Goal: Find specific page/section: Find specific page/section

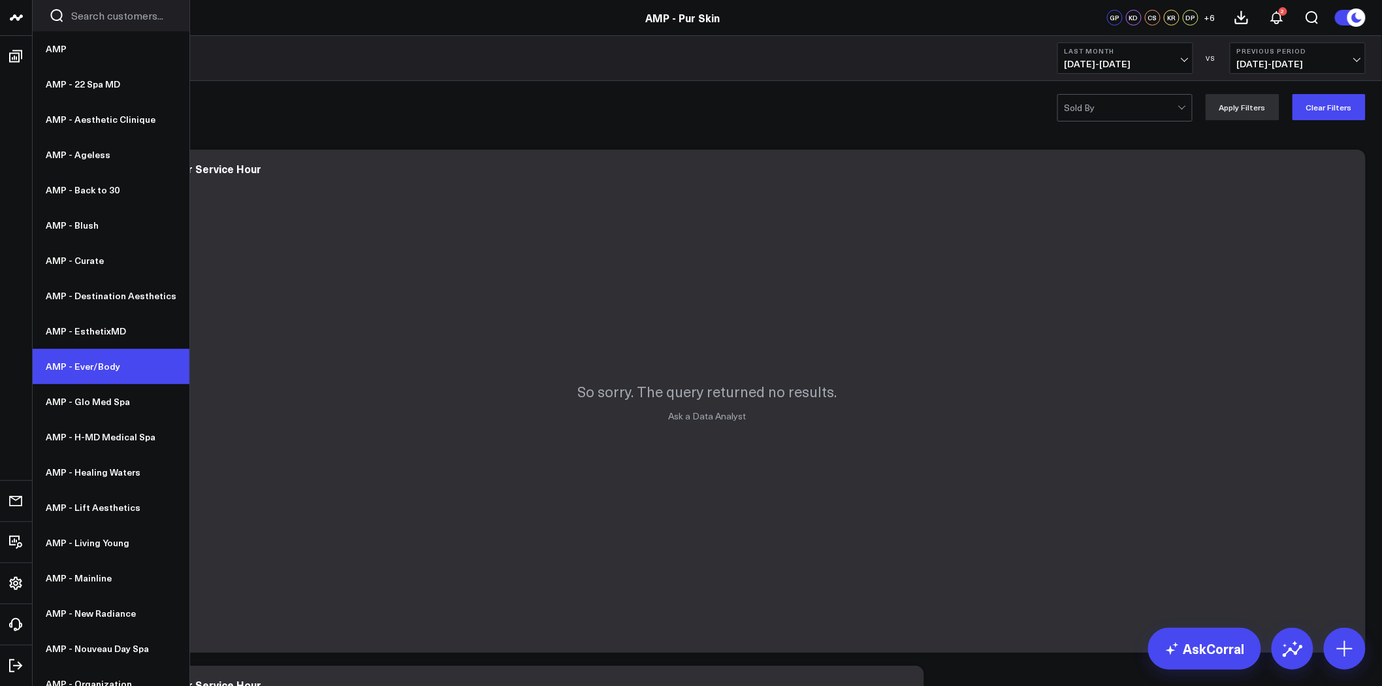
click at [112, 368] on link "AMP - Ever/Body" at bounding box center [111, 366] width 157 height 35
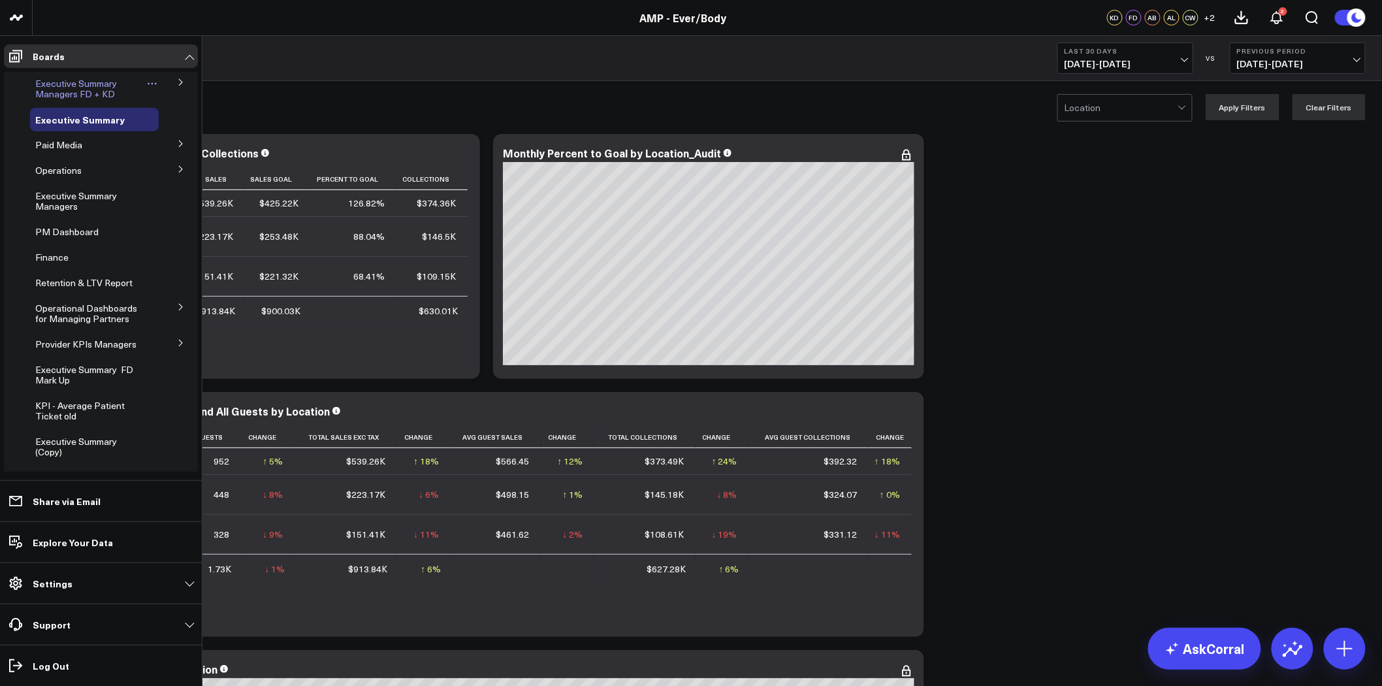
click at [83, 88] on span "Executive Summary Managers FD + KD" at bounding box center [76, 88] width 82 height 23
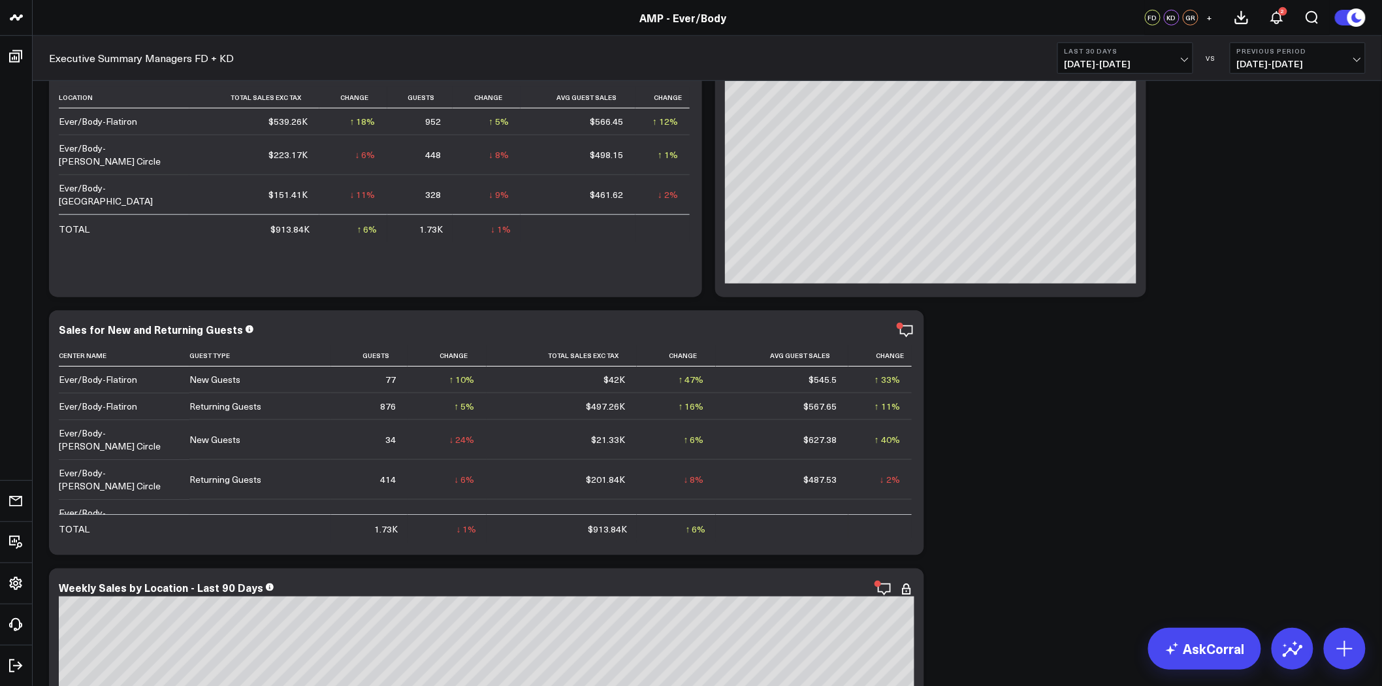
scroll to position [145, 0]
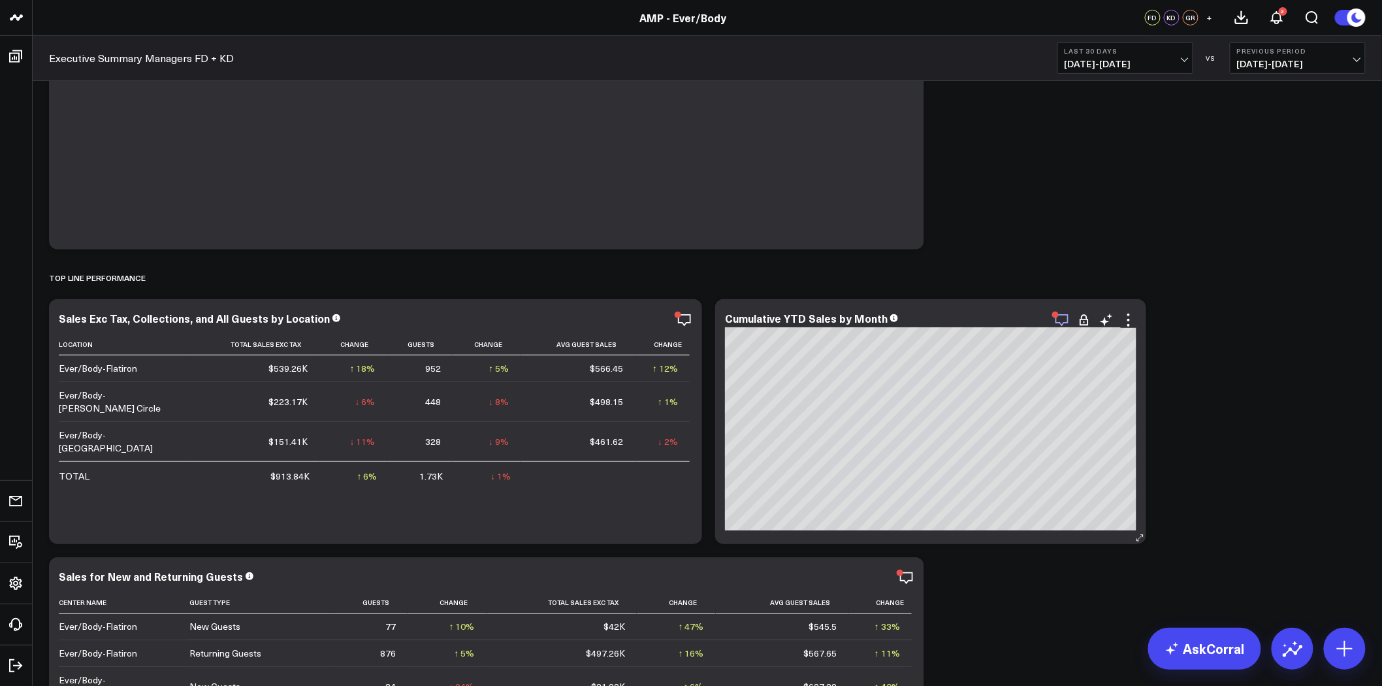
click at [1062, 320] on icon "button" at bounding box center [1062, 320] width 16 height 16
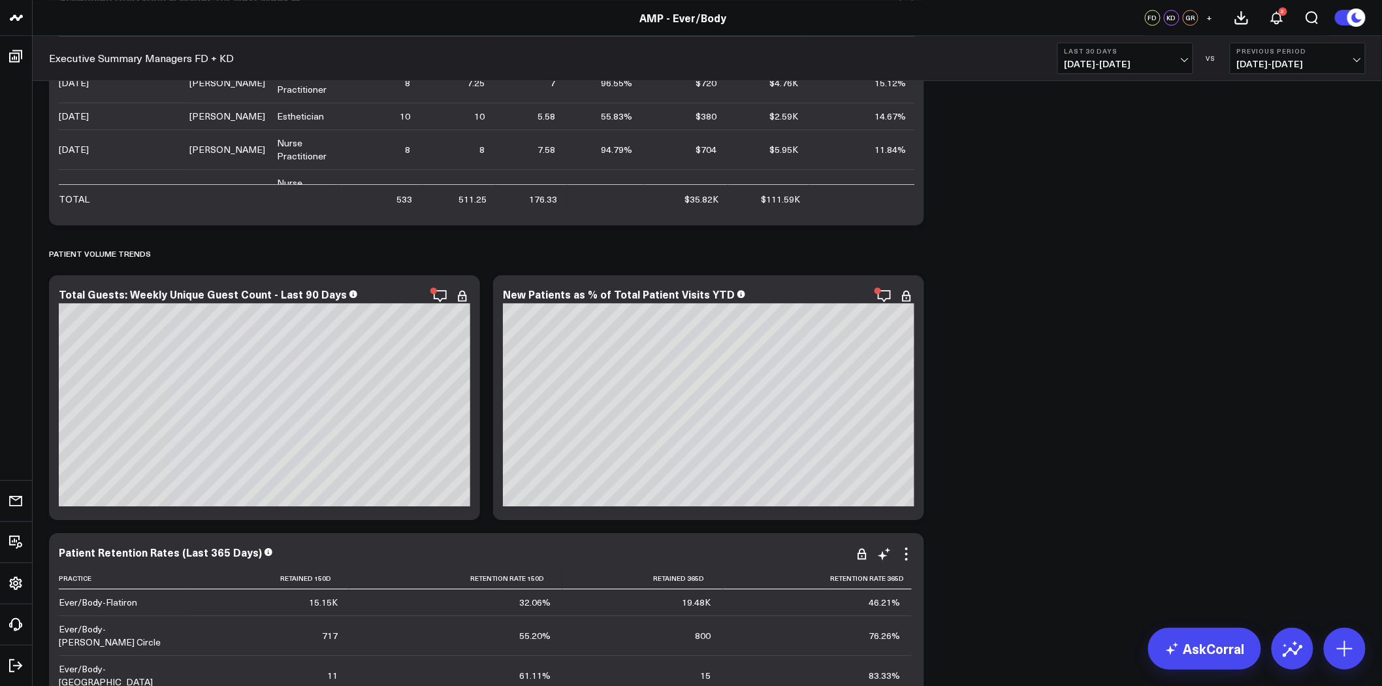
scroll to position [5634, 0]
